Goal: Find specific page/section: Find specific page/section

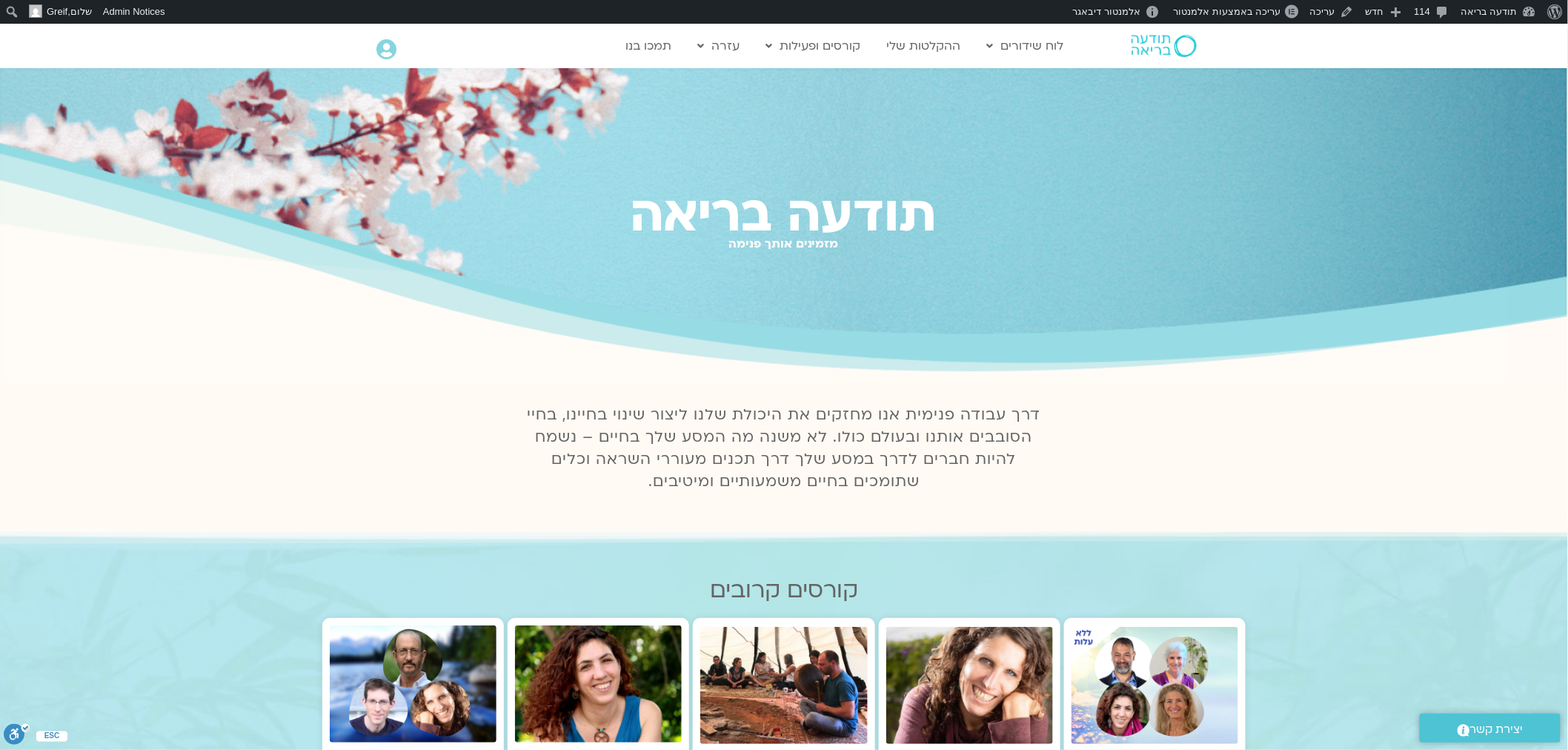
click at [387, 54] on icon at bounding box center [387, 49] width 20 height 21
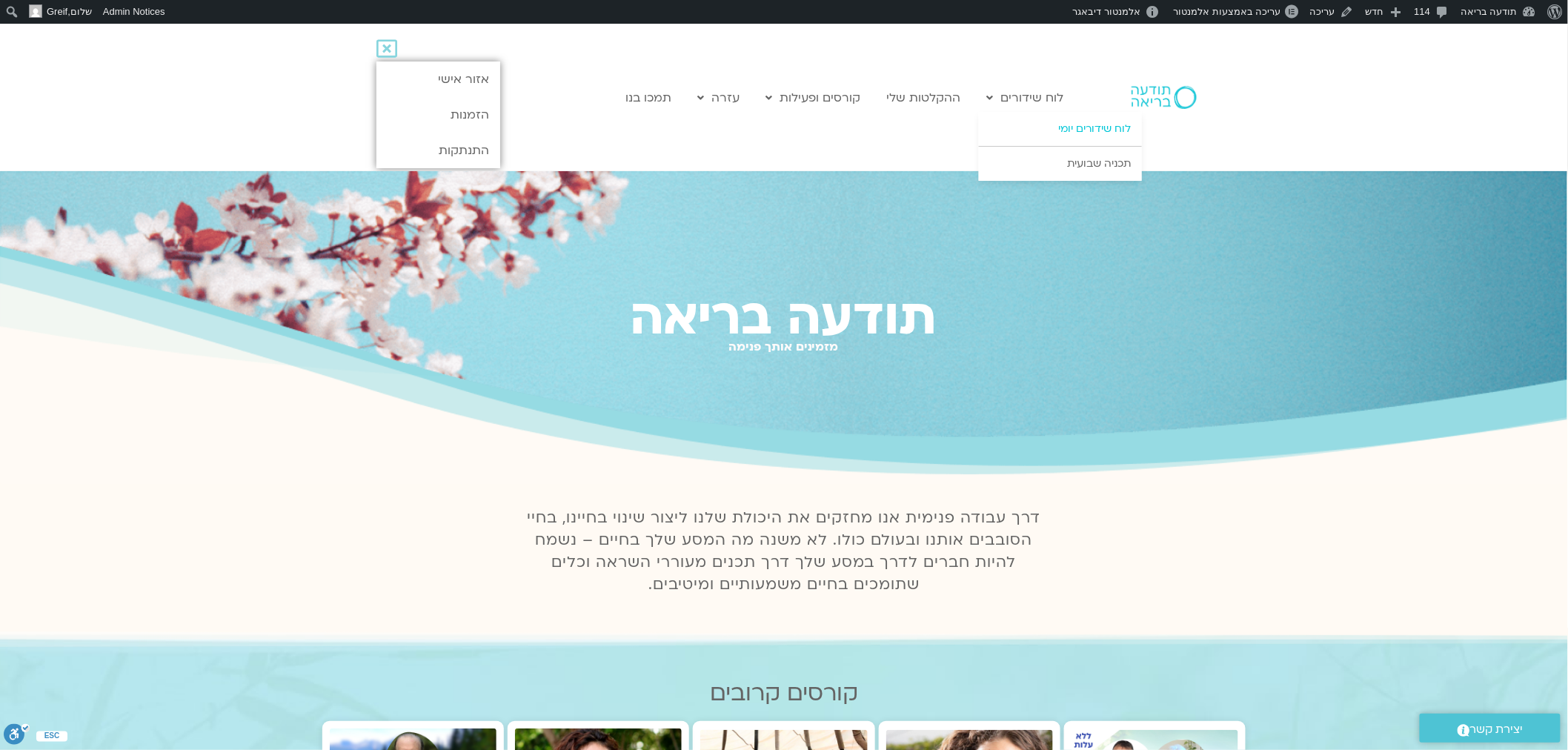
click at [1083, 136] on link "לוח שידורים יומי" at bounding box center [1060, 128] width 163 height 34
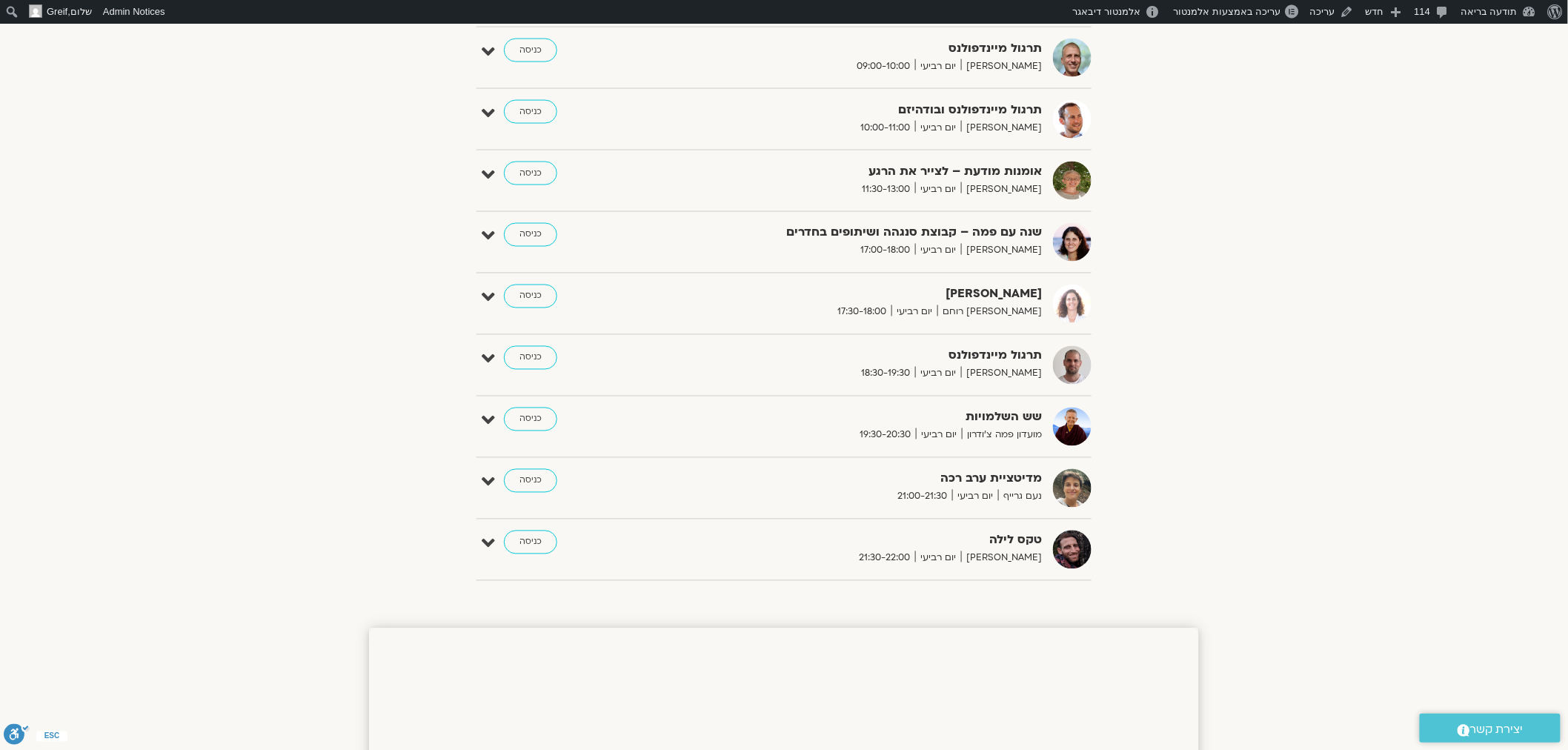
scroll to position [989, 0]
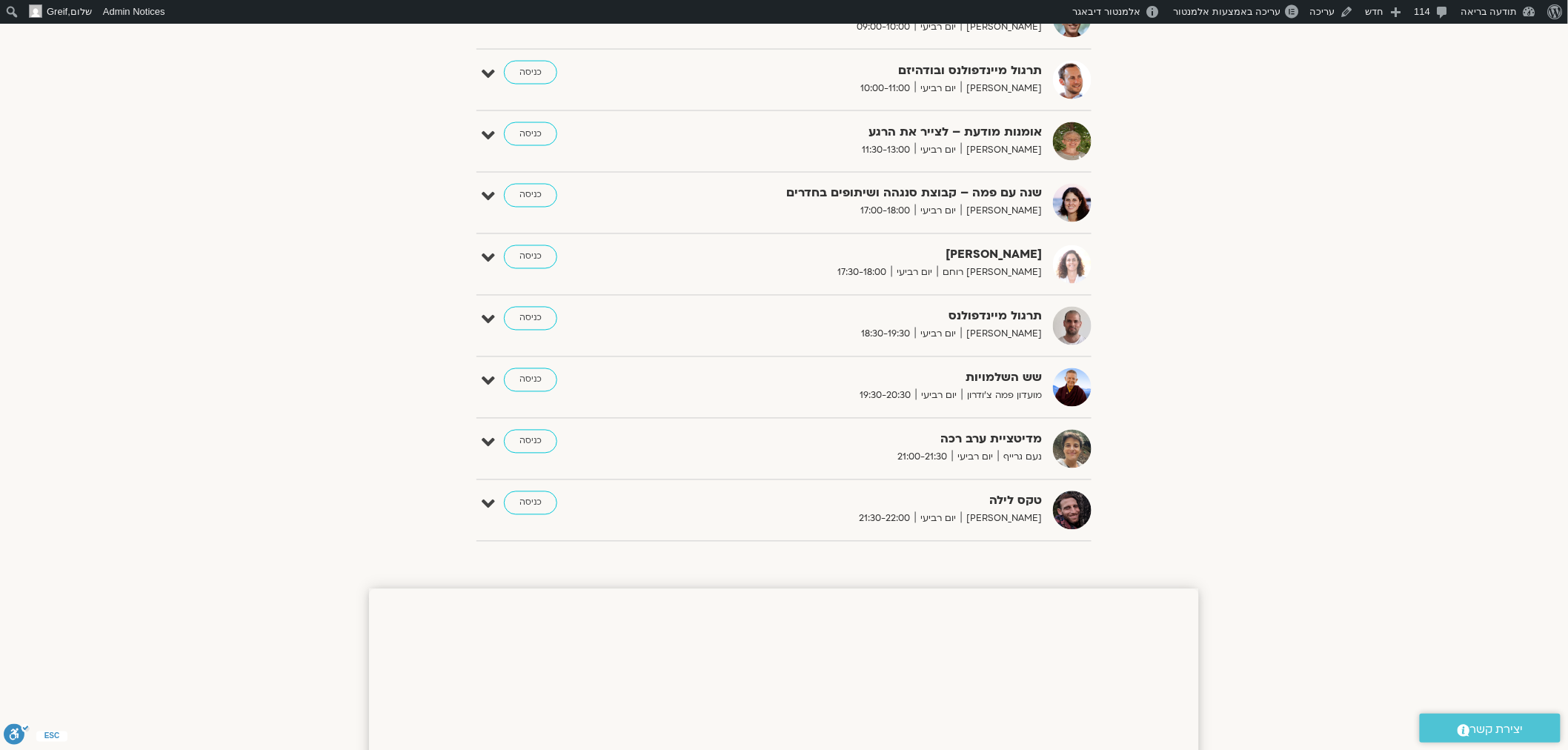
click at [489, 445] on icon at bounding box center [488, 443] width 14 height 21
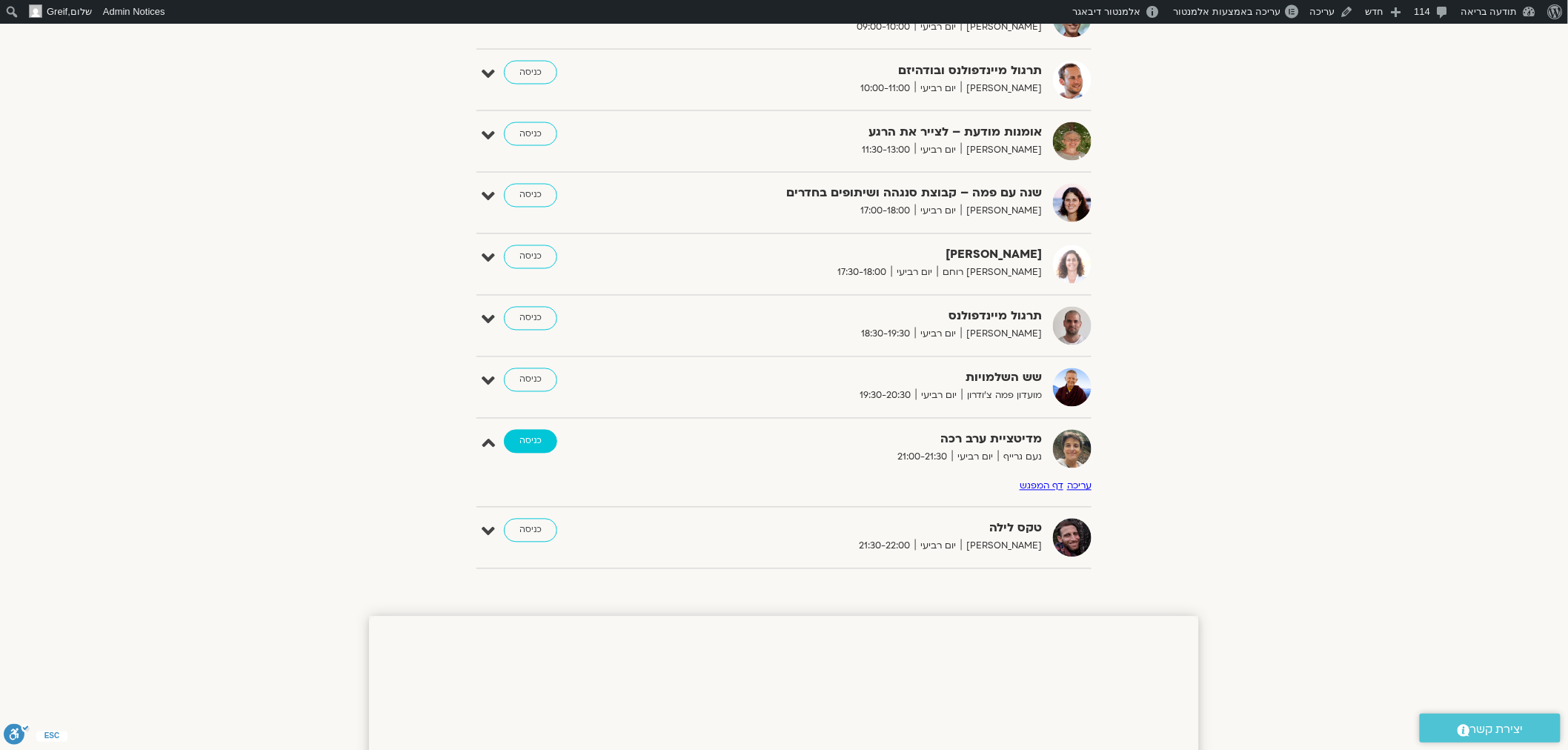
click at [549, 446] on link "כניסה" at bounding box center [530, 442] width 54 height 23
